Goal: Task Accomplishment & Management: Manage account settings

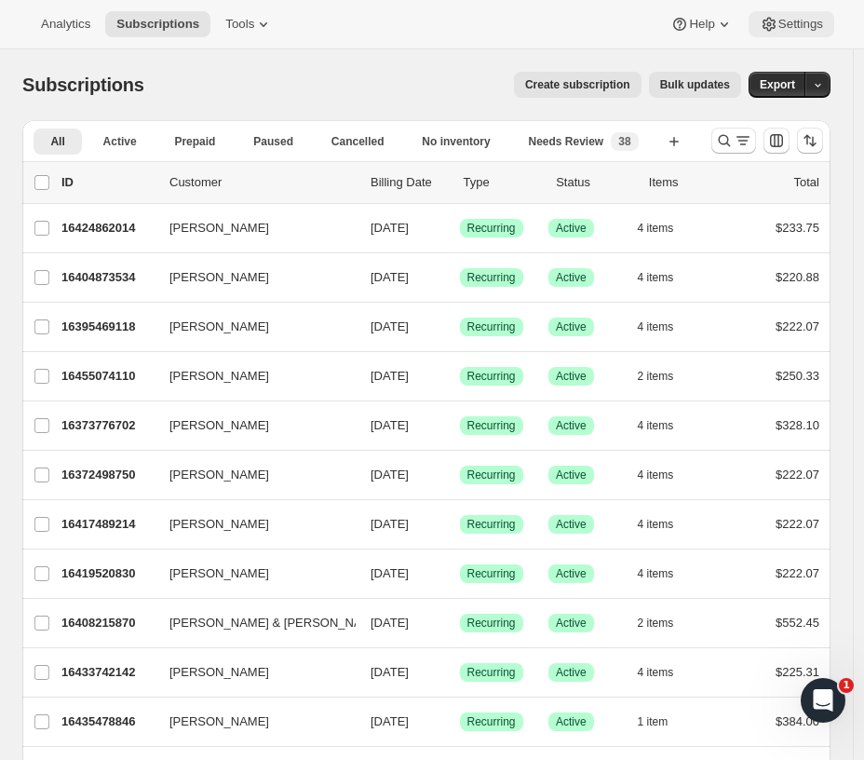
click at [797, 24] on span "Settings" at bounding box center [800, 24] width 45 height 15
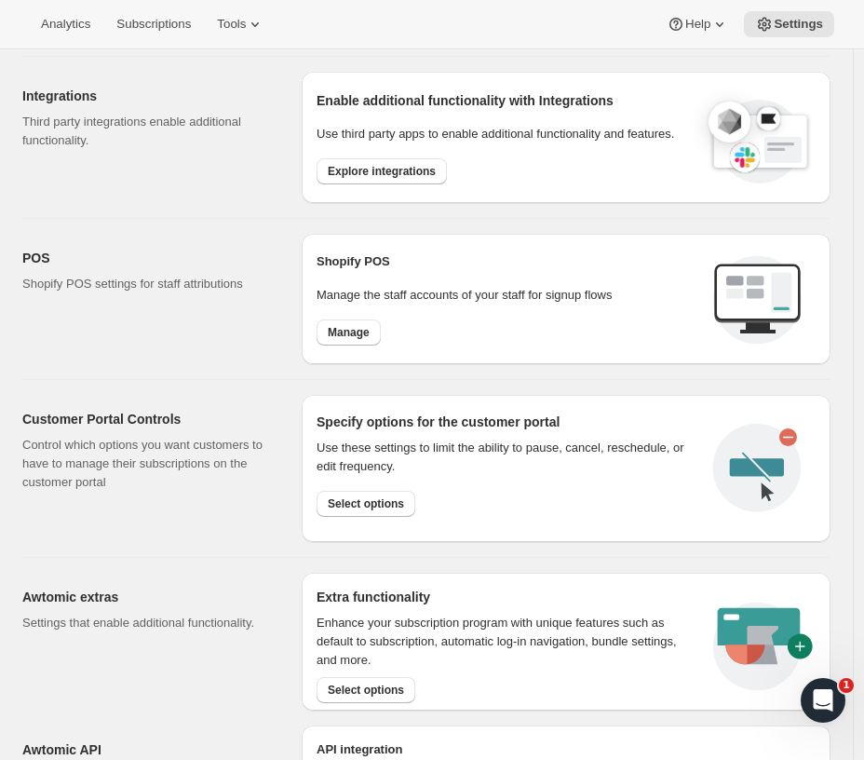
scroll to position [620, 0]
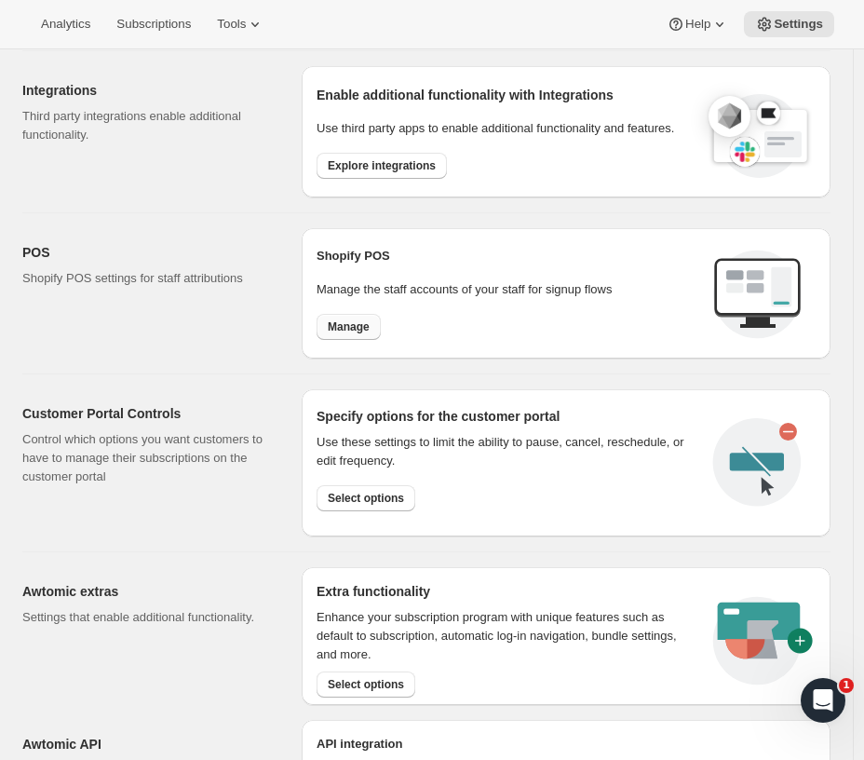
click at [358, 324] on span "Manage" at bounding box center [349, 326] width 42 height 15
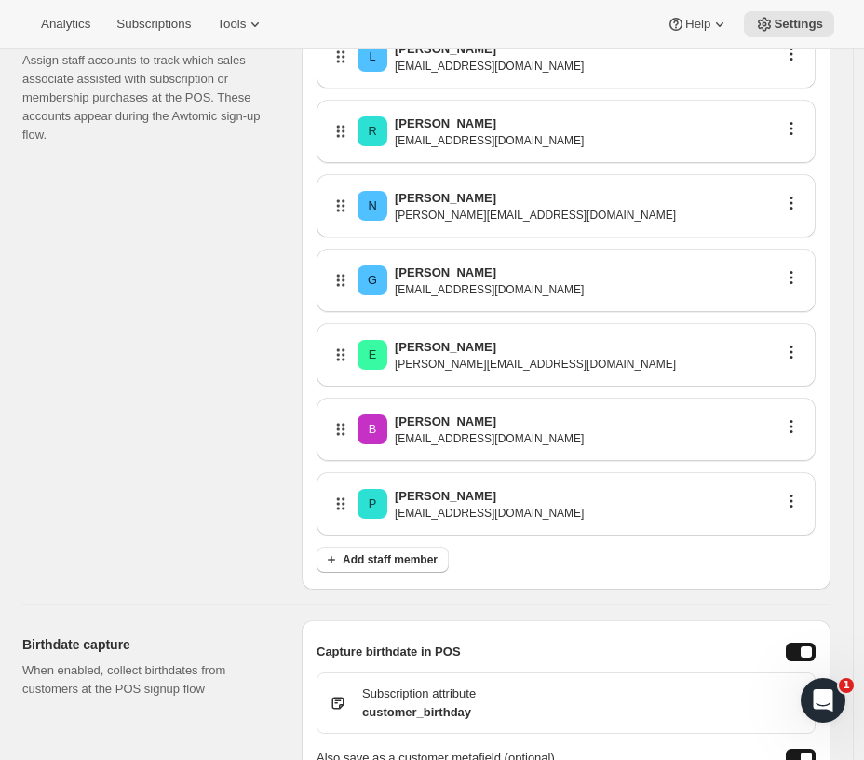
scroll to position [207, 0]
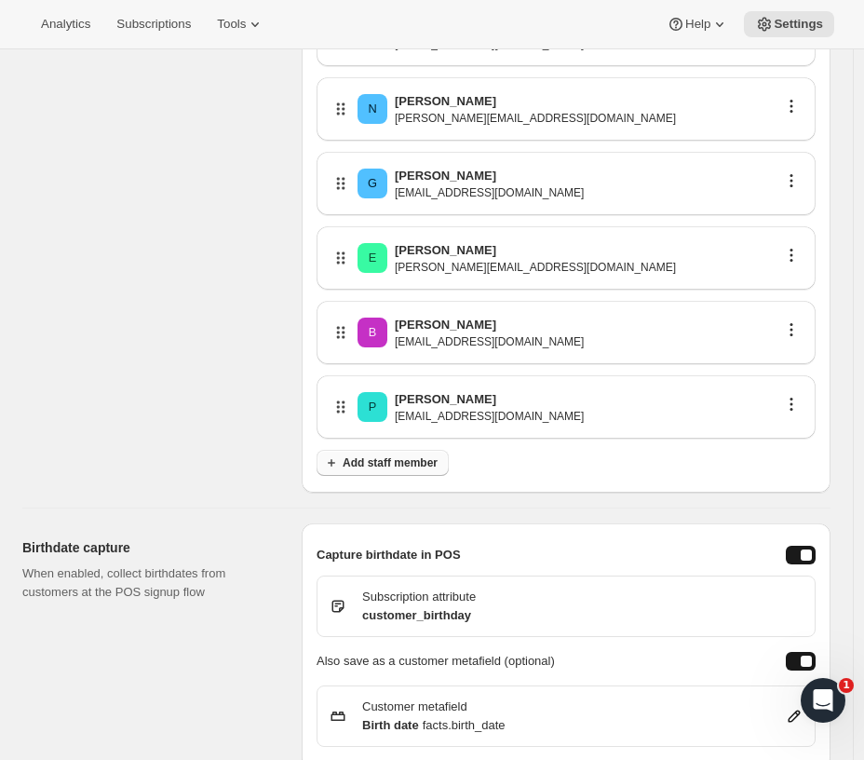
click at [401, 453] on button "Add staff member" at bounding box center [383, 463] width 132 height 26
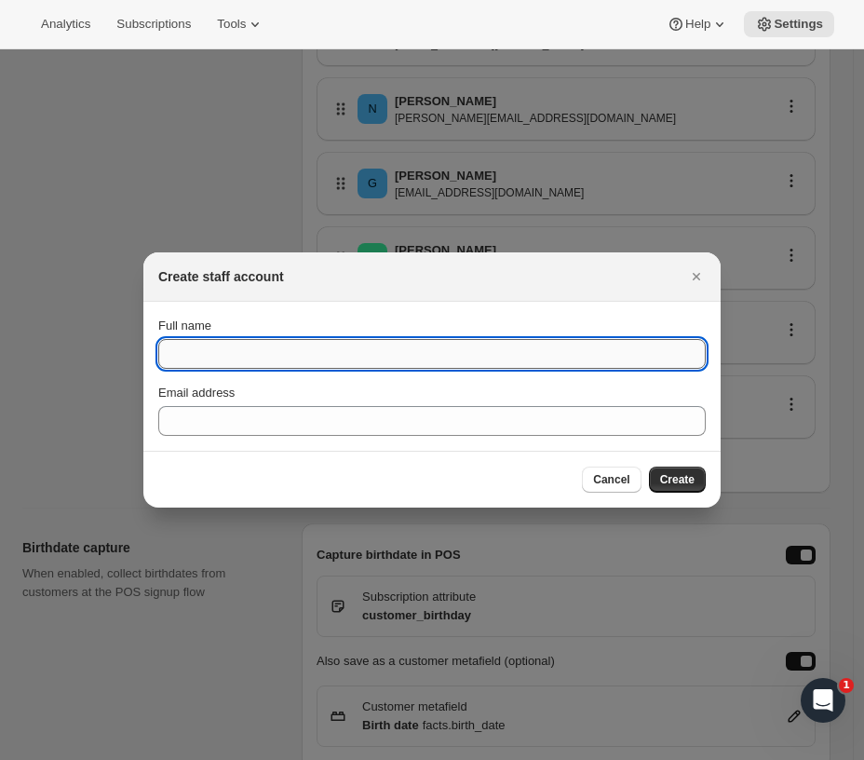
click at [201, 360] on input "Full name" at bounding box center [432, 354] width 548 height 30
type input "[PERSON_NAME]"
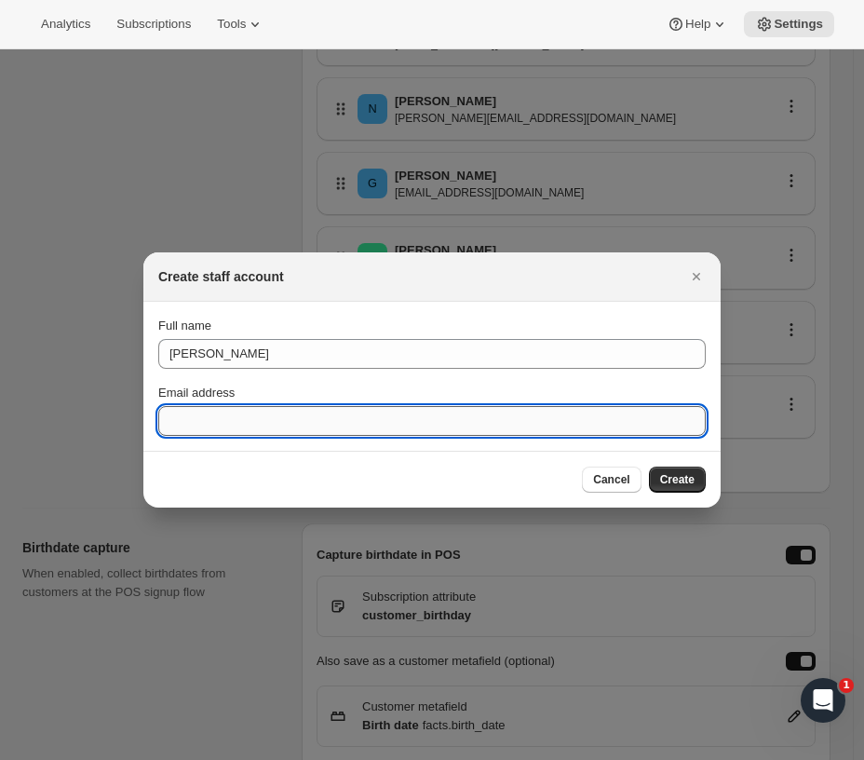
click at [212, 415] on input "Email address" at bounding box center [432, 421] width 548 height 30
type input "[EMAIL_ADDRESS][DOMAIN_NAME]"
click at [690, 476] on span "Create" at bounding box center [677, 479] width 34 height 15
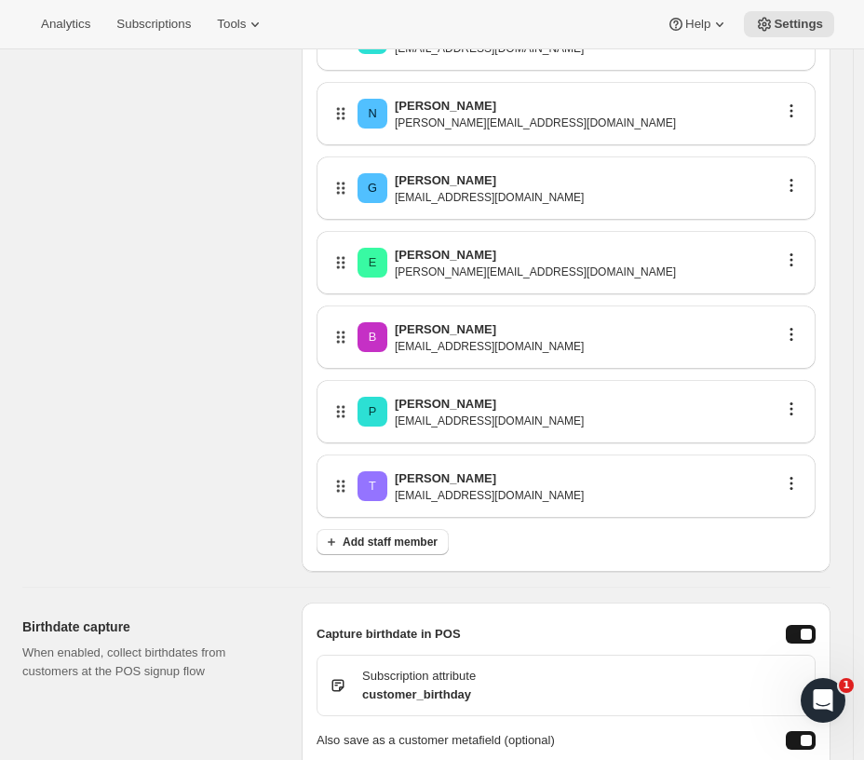
scroll to position [207, 0]
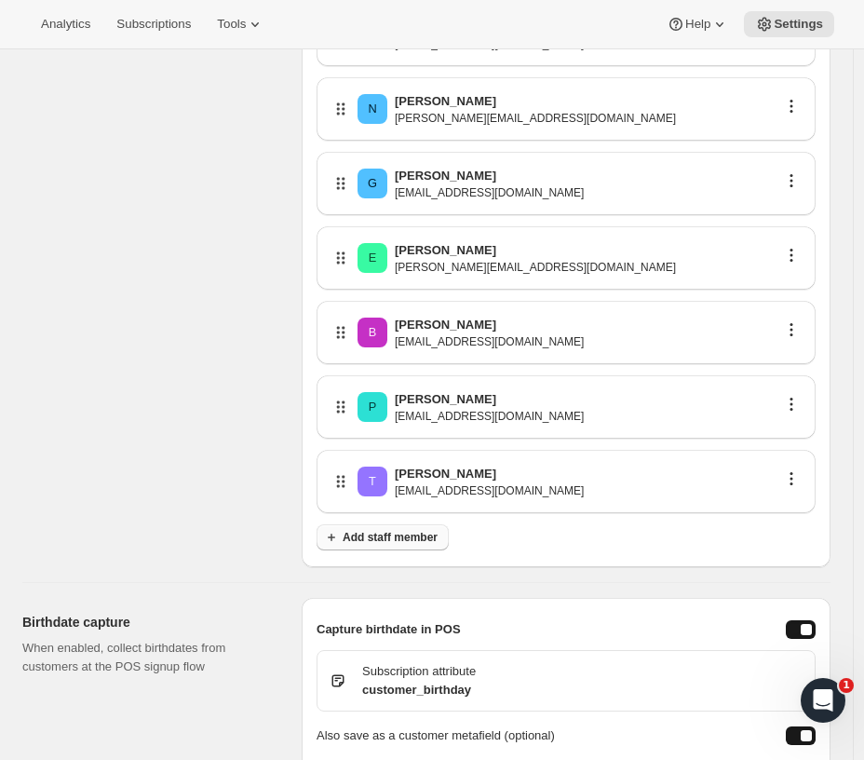
click at [382, 537] on span "Add staff member" at bounding box center [390, 537] width 95 height 15
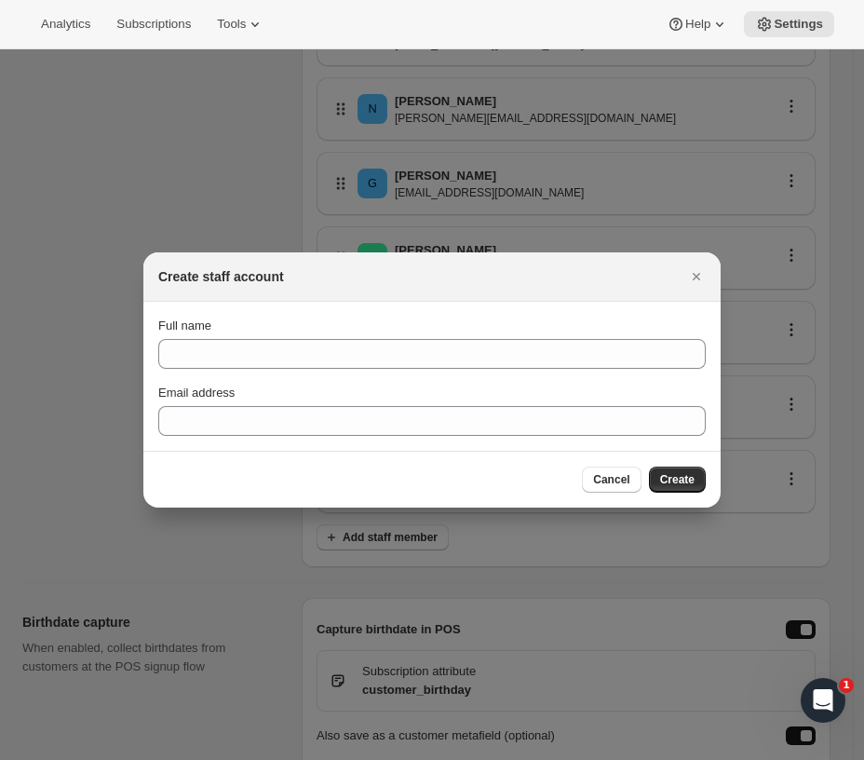
scroll to position [0, 0]
click at [233, 335] on div "Full name" at bounding box center [432, 343] width 548 height 52
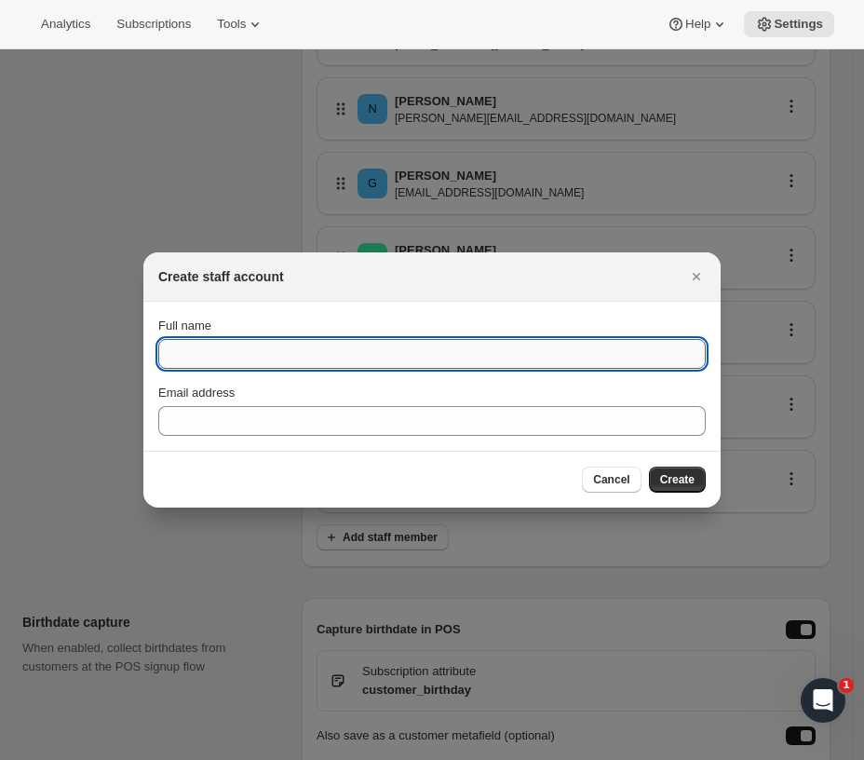
click at [238, 357] on input "Full name" at bounding box center [432, 354] width 548 height 30
type input "[PERSON_NAME]"
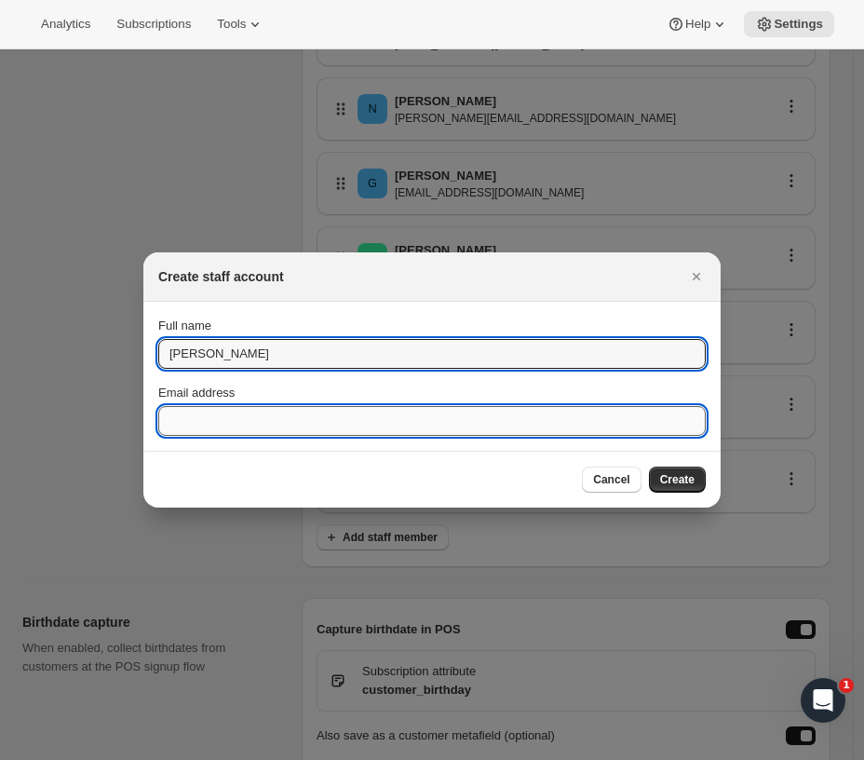
click at [259, 413] on input "Email address" at bounding box center [432, 421] width 548 height 30
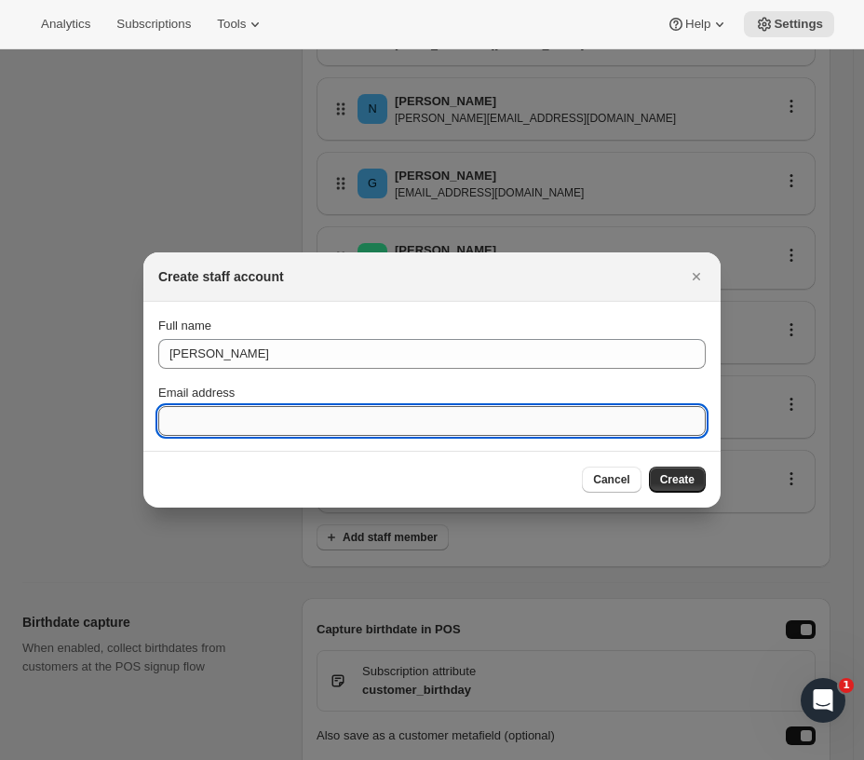
type input "[EMAIL_ADDRESS][DOMAIN_NAME]"
click at [682, 476] on span "Create" at bounding box center [677, 479] width 34 height 15
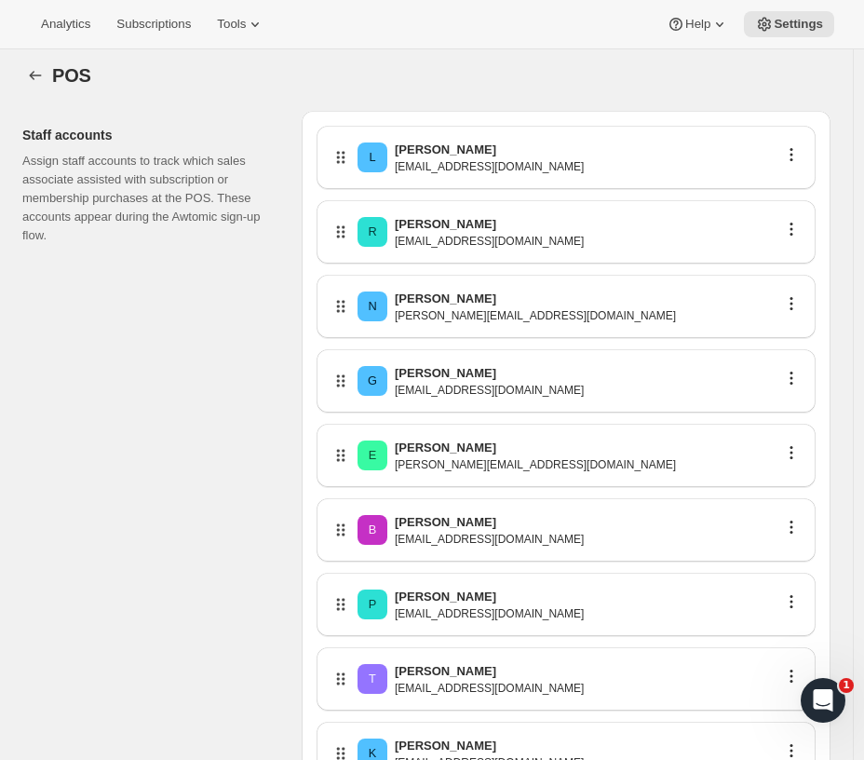
scroll to position [3, 0]
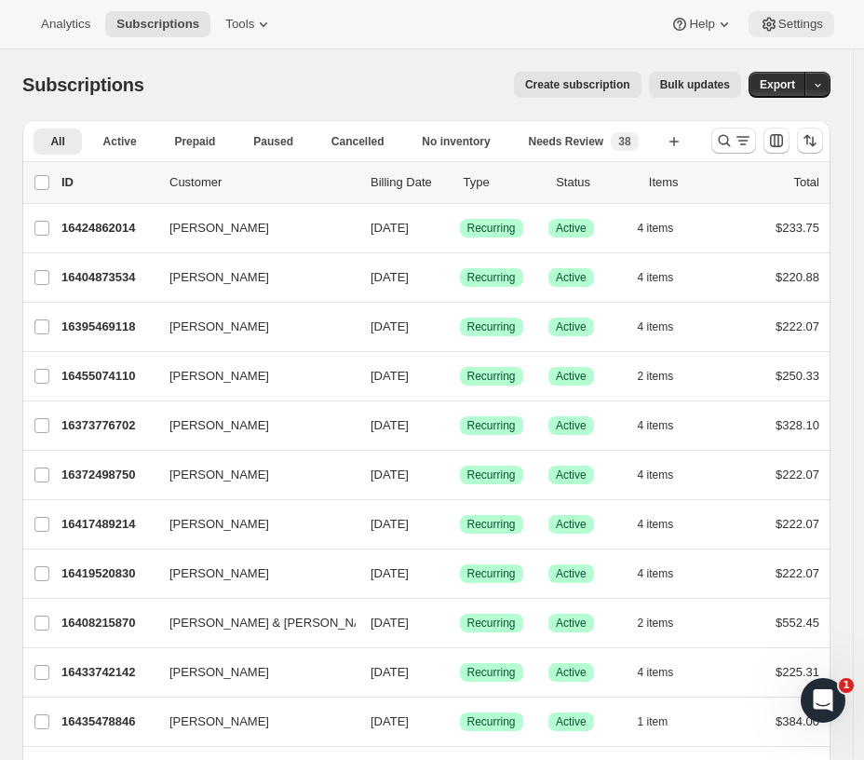
click at [816, 20] on span "Settings" at bounding box center [800, 24] width 45 height 15
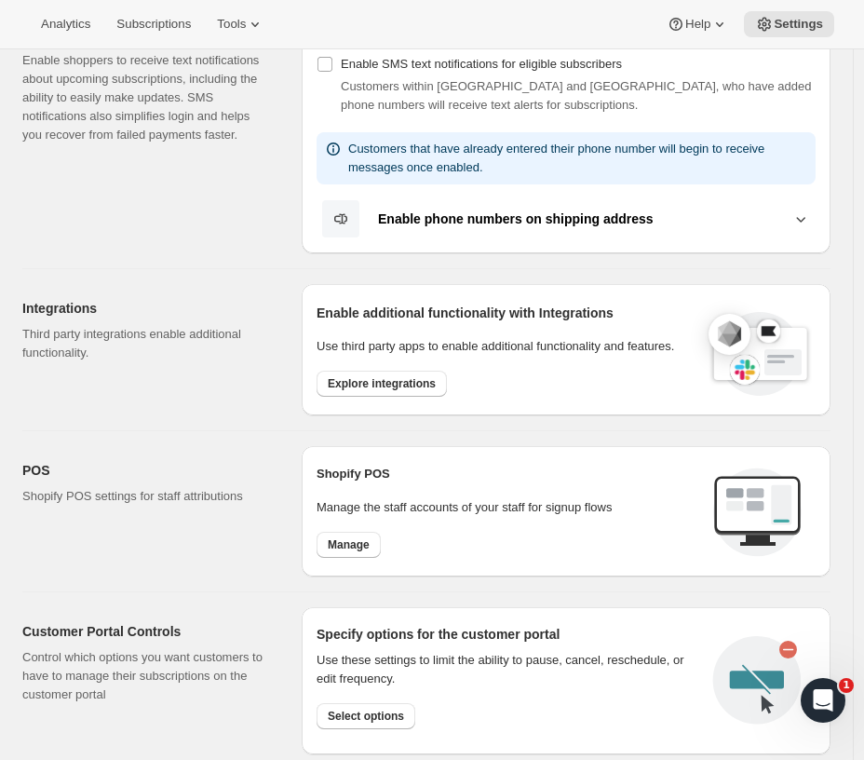
scroll to position [413, 0]
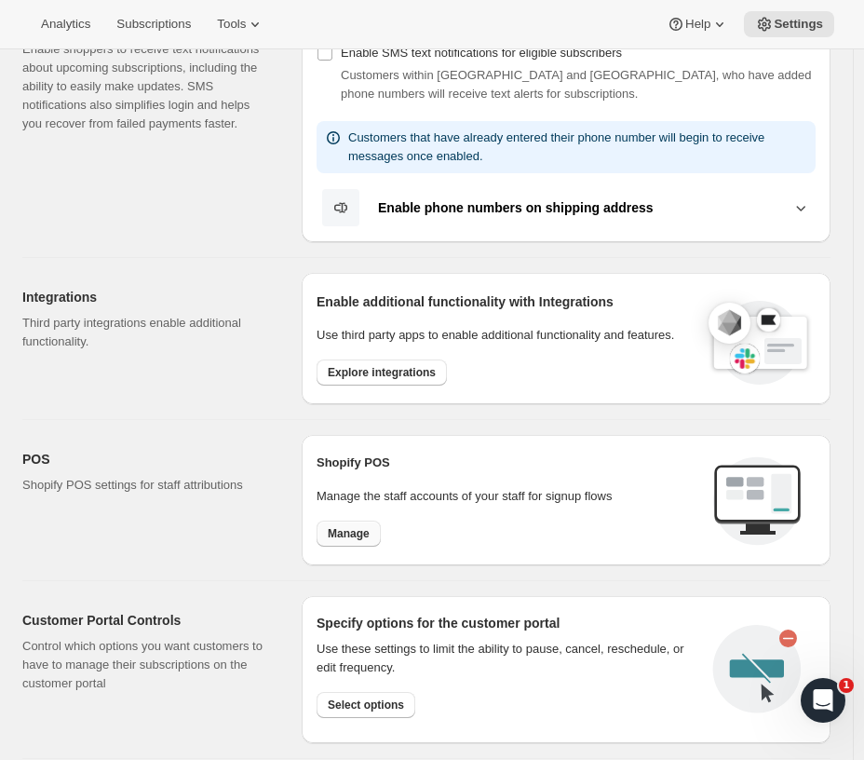
click at [354, 528] on span "Manage" at bounding box center [349, 533] width 42 height 15
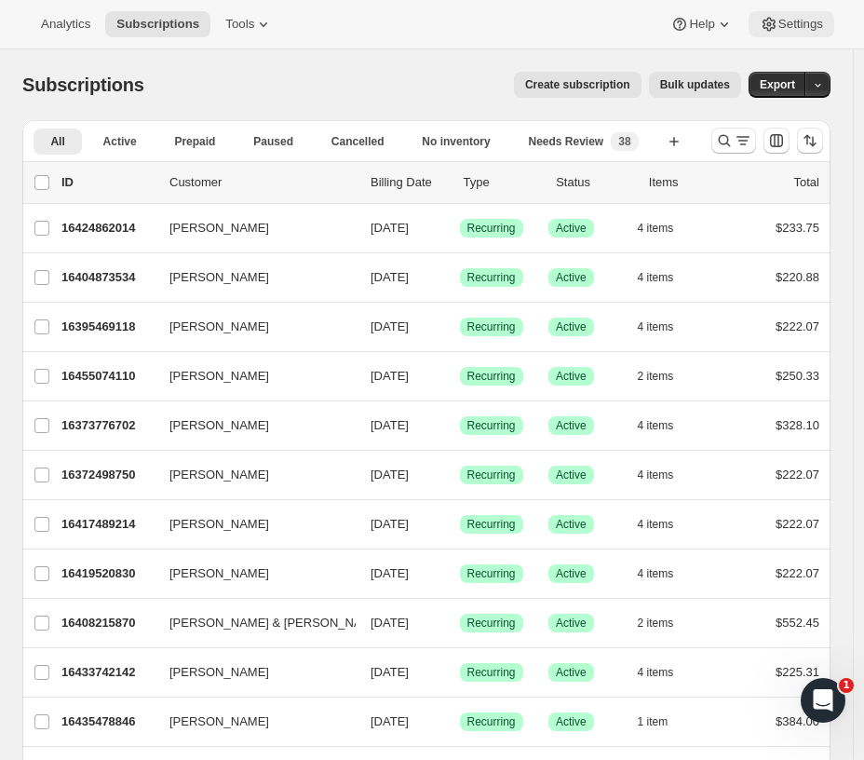
click at [787, 15] on button "Settings" at bounding box center [792, 24] width 86 height 26
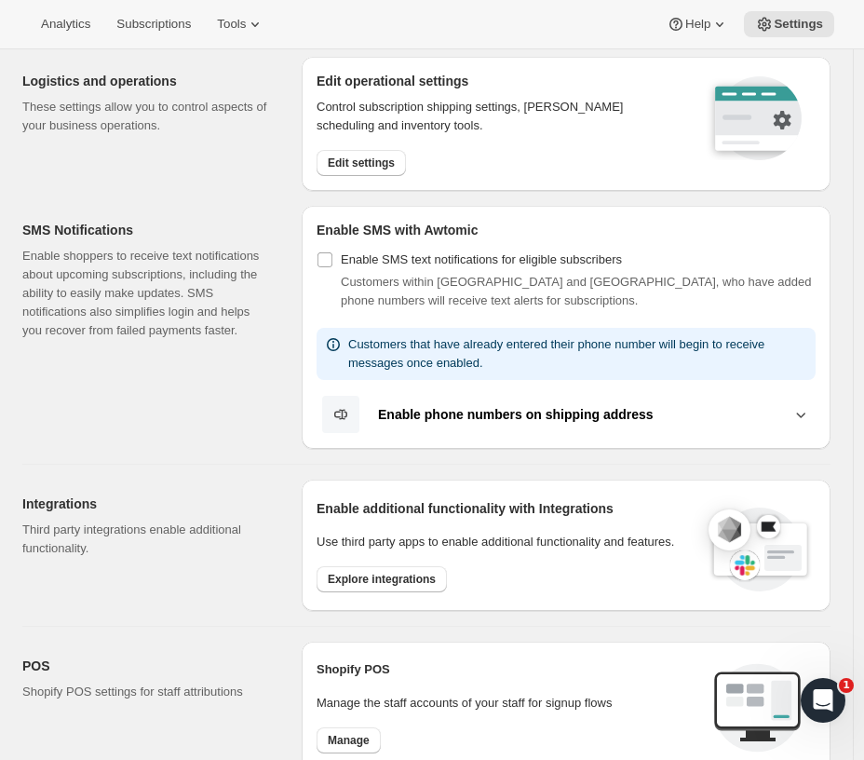
scroll to position [620, 0]
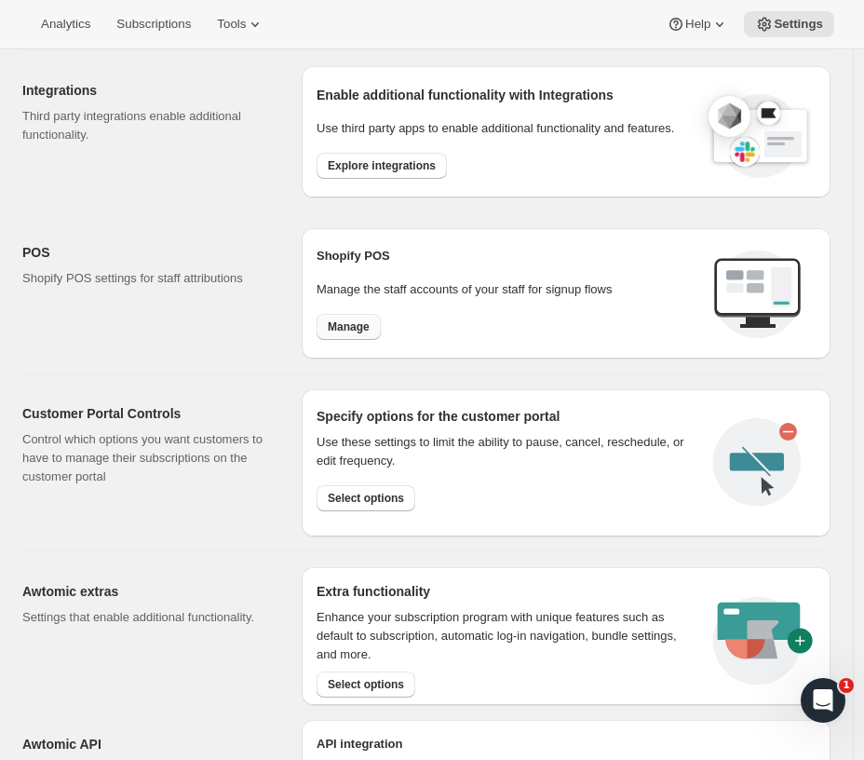
click at [340, 332] on button "Manage" at bounding box center [349, 327] width 64 height 26
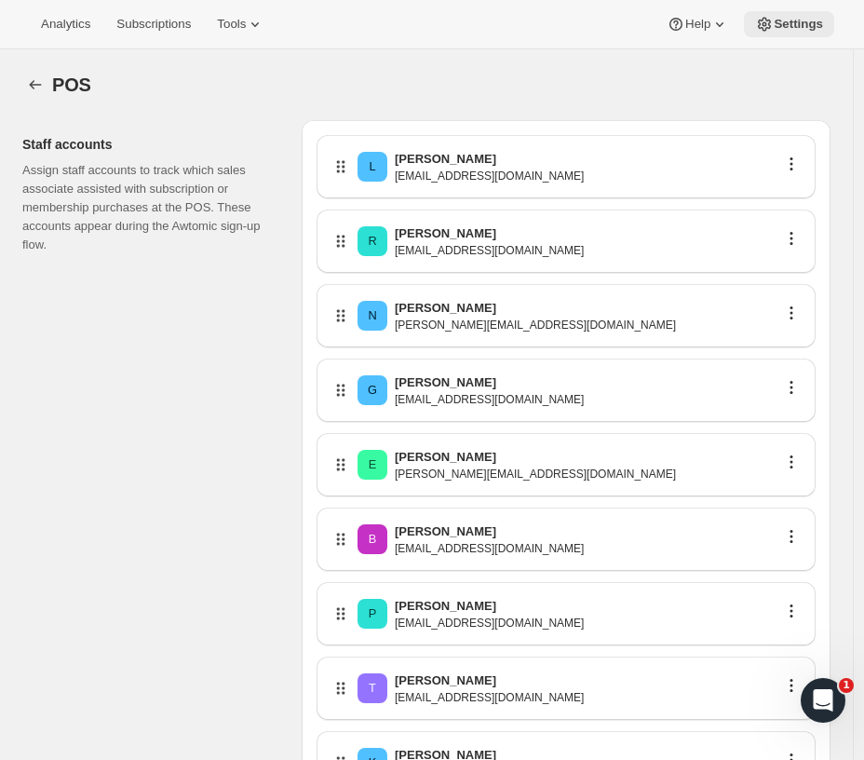
click at [782, 23] on span "Settings" at bounding box center [798, 24] width 49 height 15
